Goal: Navigation & Orientation: Find specific page/section

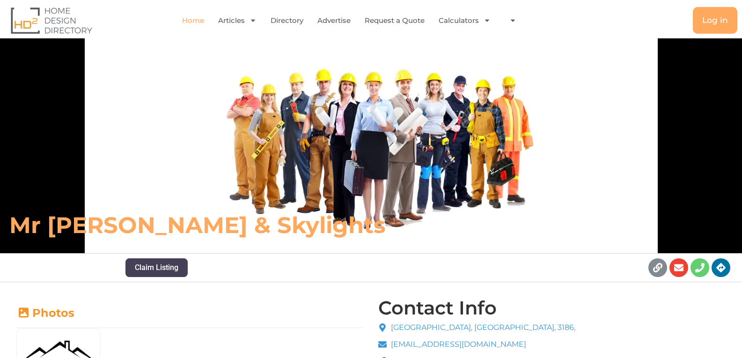
click at [189, 20] on link "Home" at bounding box center [193, 21] width 22 height 22
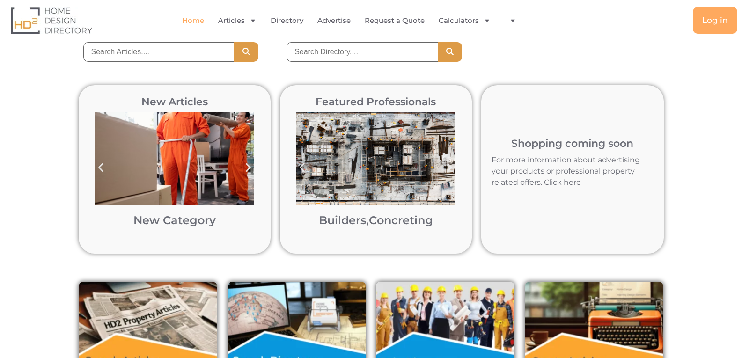
scroll to position [275, 0]
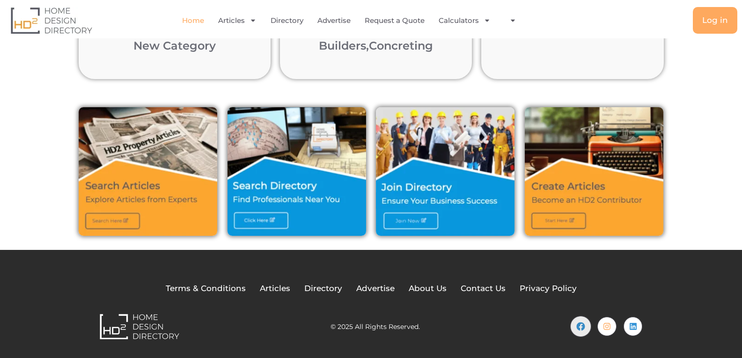
click at [585, 327] on icon at bounding box center [581, 327] width 8 height 8
